Goal: Task Accomplishment & Management: Manage account settings

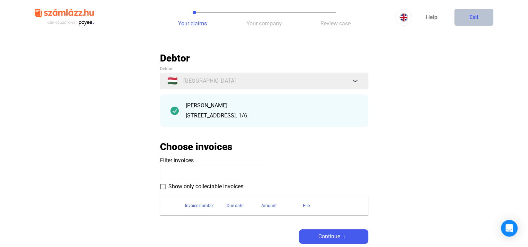
click at [468, 16] on button "Exit" at bounding box center [473, 17] width 39 height 17
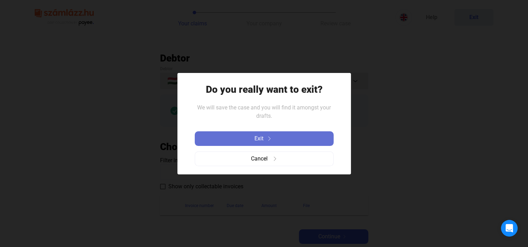
click at [262, 137] on span "Exit" at bounding box center [258, 138] width 9 height 8
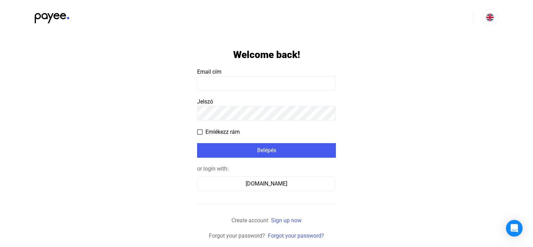
click at [218, 83] on input at bounding box center [266, 83] width 139 height 15
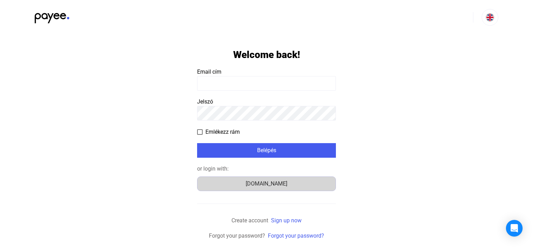
click at [264, 185] on div "Számlázz.hu" at bounding box center [267, 183] width 134 height 8
